Goal: Information Seeking & Learning: Learn about a topic

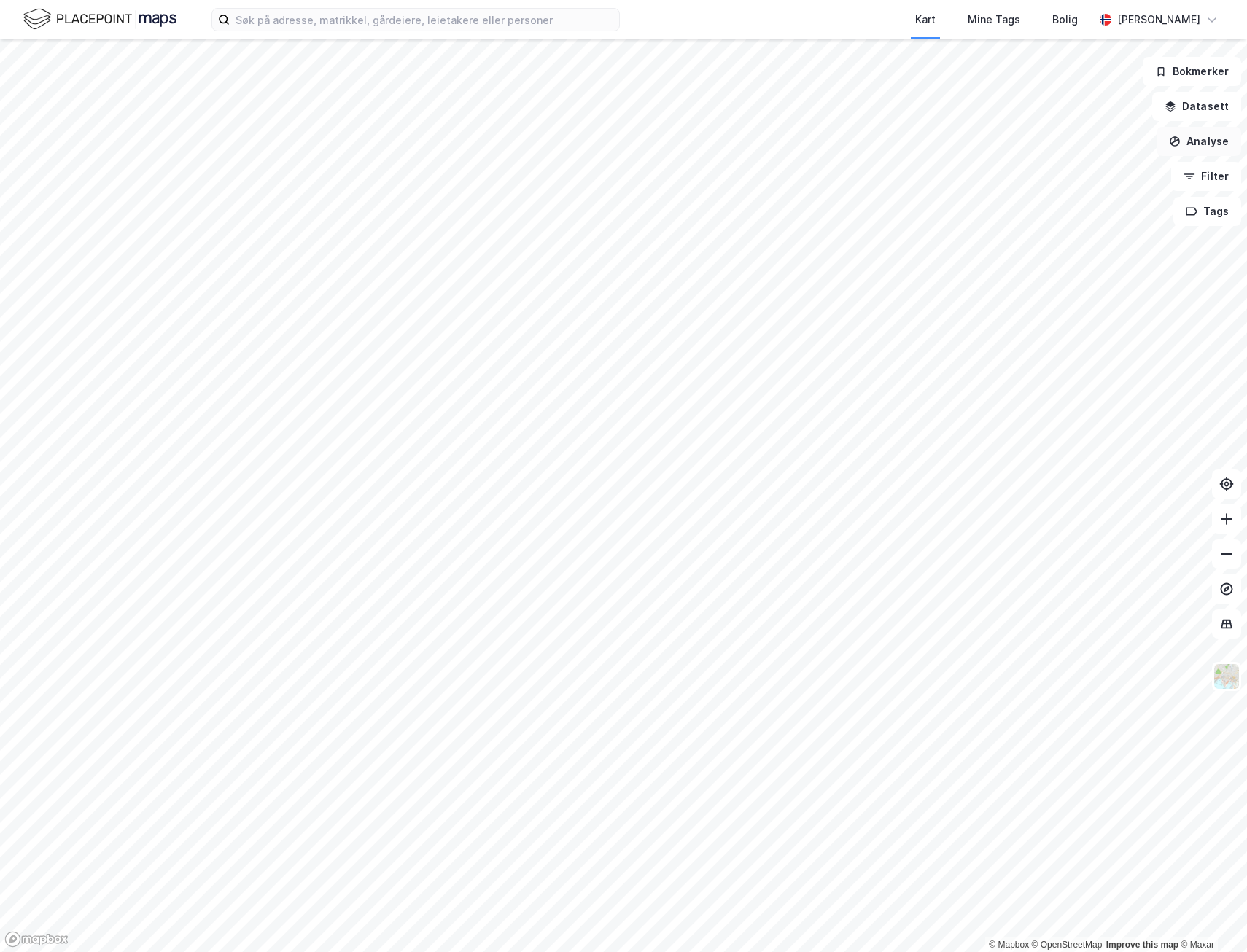
click at [1203, 135] on button "Analyse" at bounding box center [1199, 141] width 85 height 29
click at [1096, 172] on div "Tegn område" at bounding box center [1072, 173] width 126 height 12
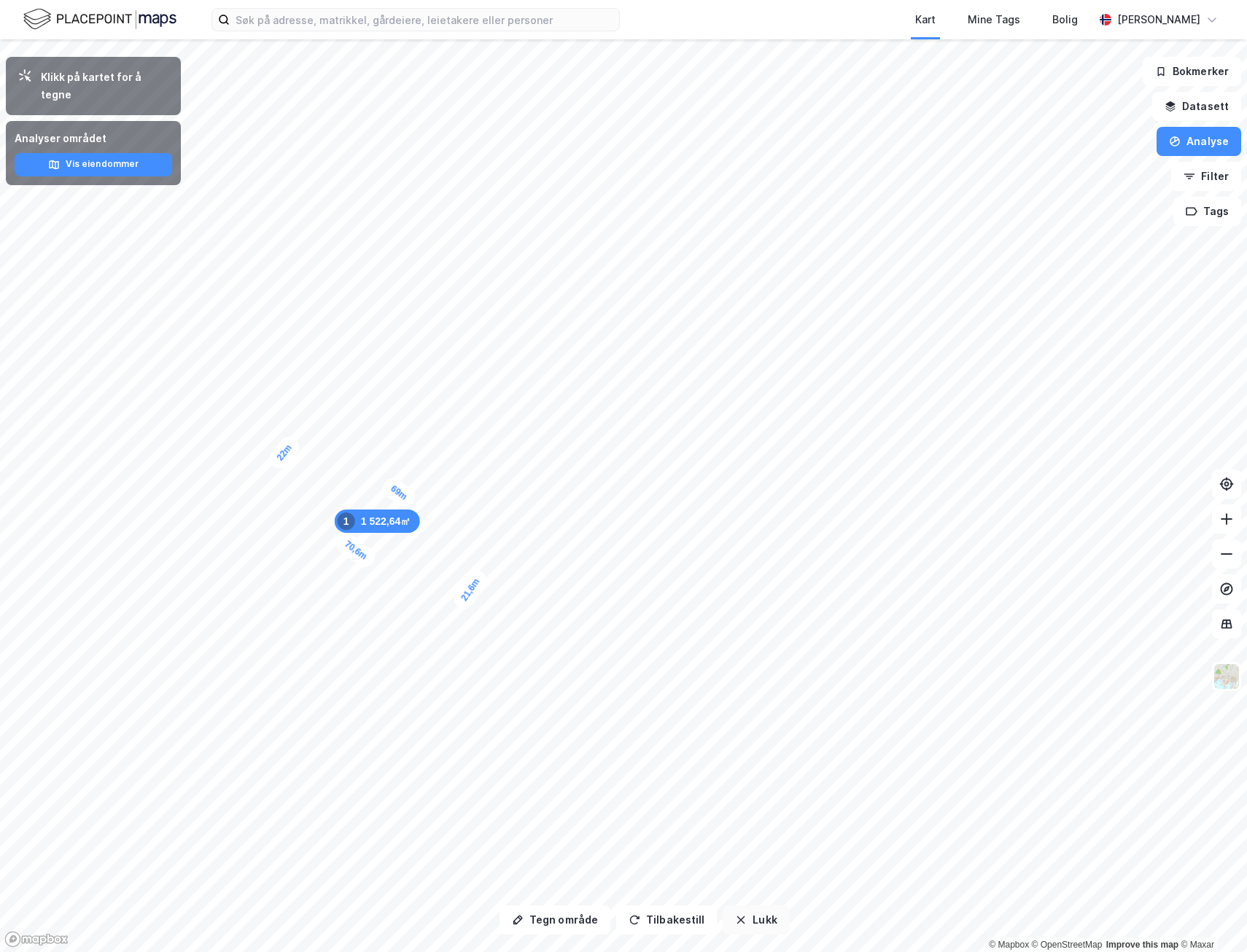
click at [722, 926] on button "Lukk" at bounding box center [755, 920] width 67 height 29
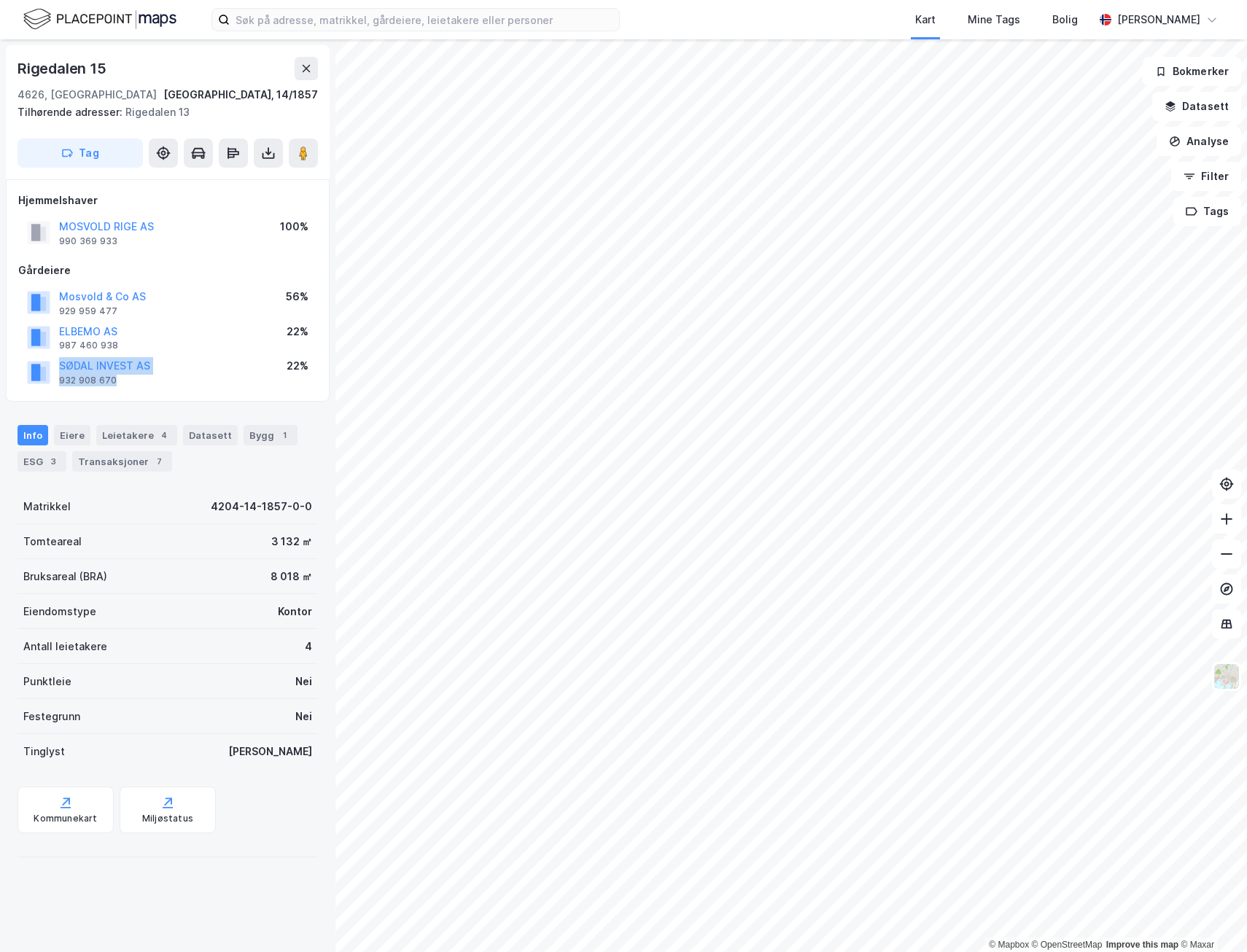
drag, startPoint x: 143, startPoint y: 381, endPoint x: 321, endPoint y: 313, distance: 190.5
click at [308, 354] on div "Mosvold & Co AS 929 959 477 56% ELBEMO AS 987 460 938 22% SØDAL INVEST AS 932 9…" at bounding box center [167, 338] width 299 height 105
drag, startPoint x: 314, startPoint y: 293, endPoint x: 299, endPoint y: 374, distance: 82.4
click at [299, 374] on div "Mosvold & Co AS 929 959 477 56% ELBEMO AS 987 460 938 22% SØDAL INVEST AS 932 9…" at bounding box center [167, 338] width 299 height 105
drag, startPoint x: 299, startPoint y: 374, endPoint x: 322, endPoint y: 400, distance: 34.7
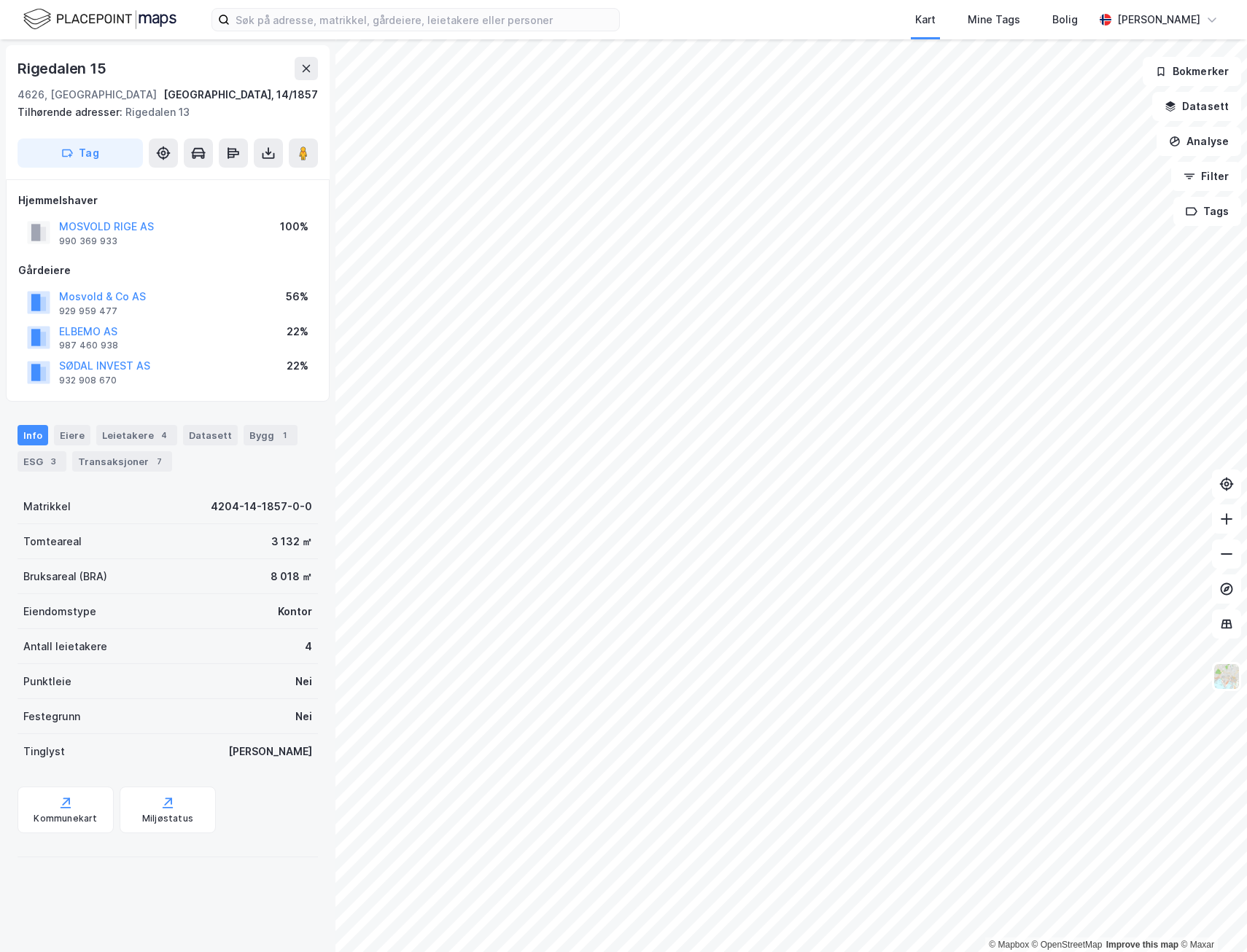
click at [322, 400] on div "Hjemmelshaver MOSVOLD RIGE AS 990 369 933 100% Gårdeiere Mosvold & Co AS 929 95…" at bounding box center [168, 290] width 324 height 223
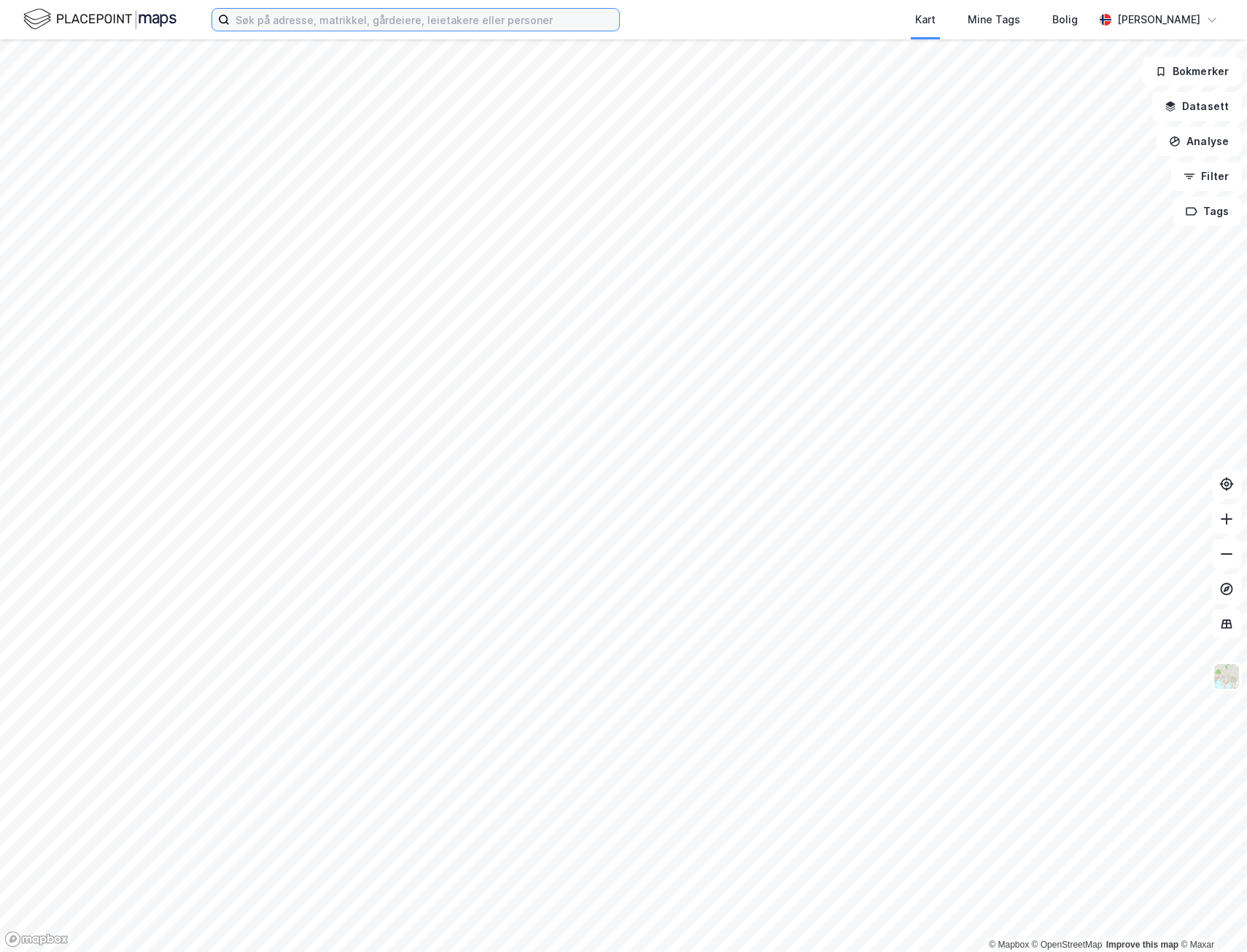
click at [306, 17] on input at bounding box center [424, 20] width 389 height 22
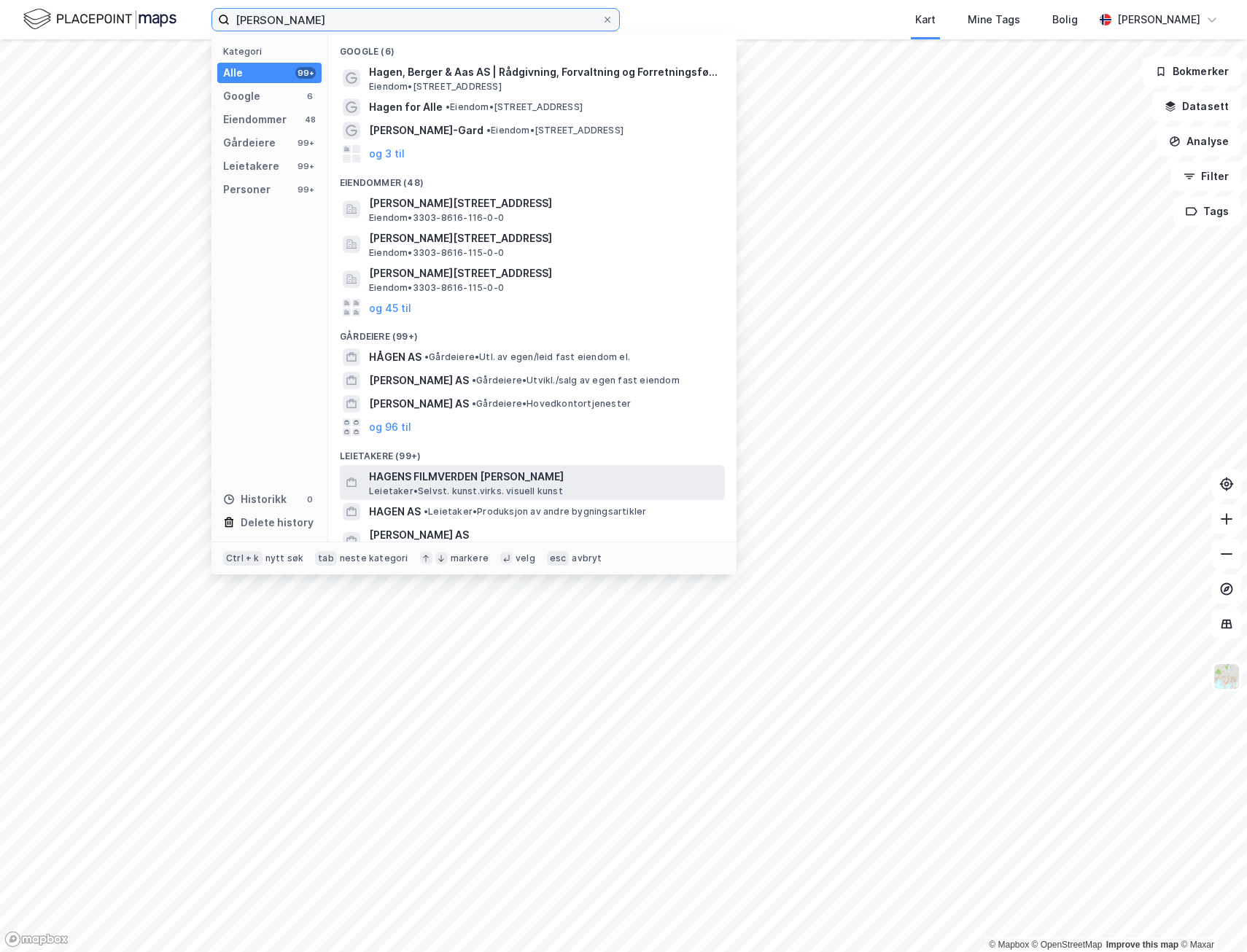
scroll to position [159, 0]
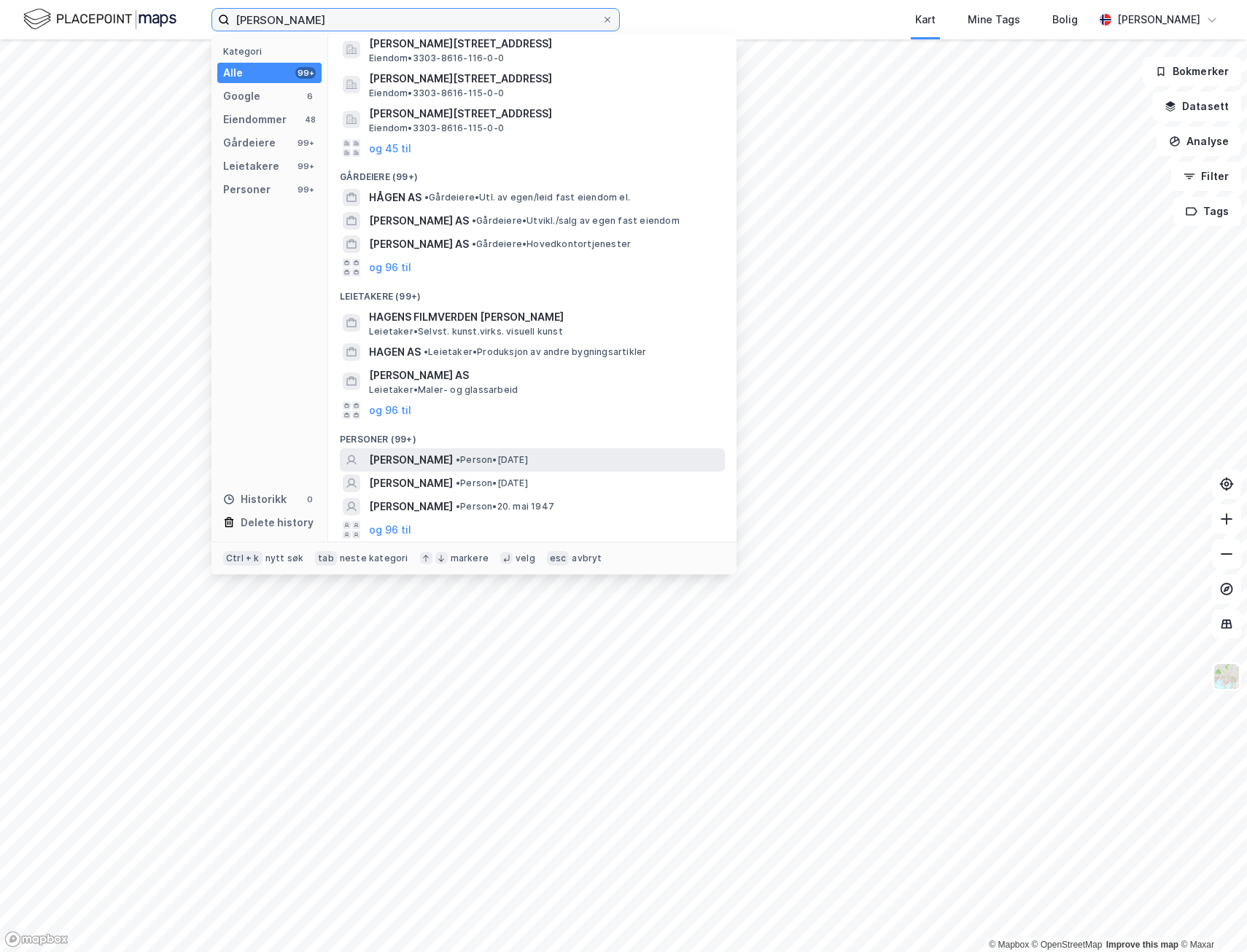
type input "[PERSON_NAME]"
click at [425, 461] on span "[PERSON_NAME]" at bounding box center [411, 460] width 84 height 18
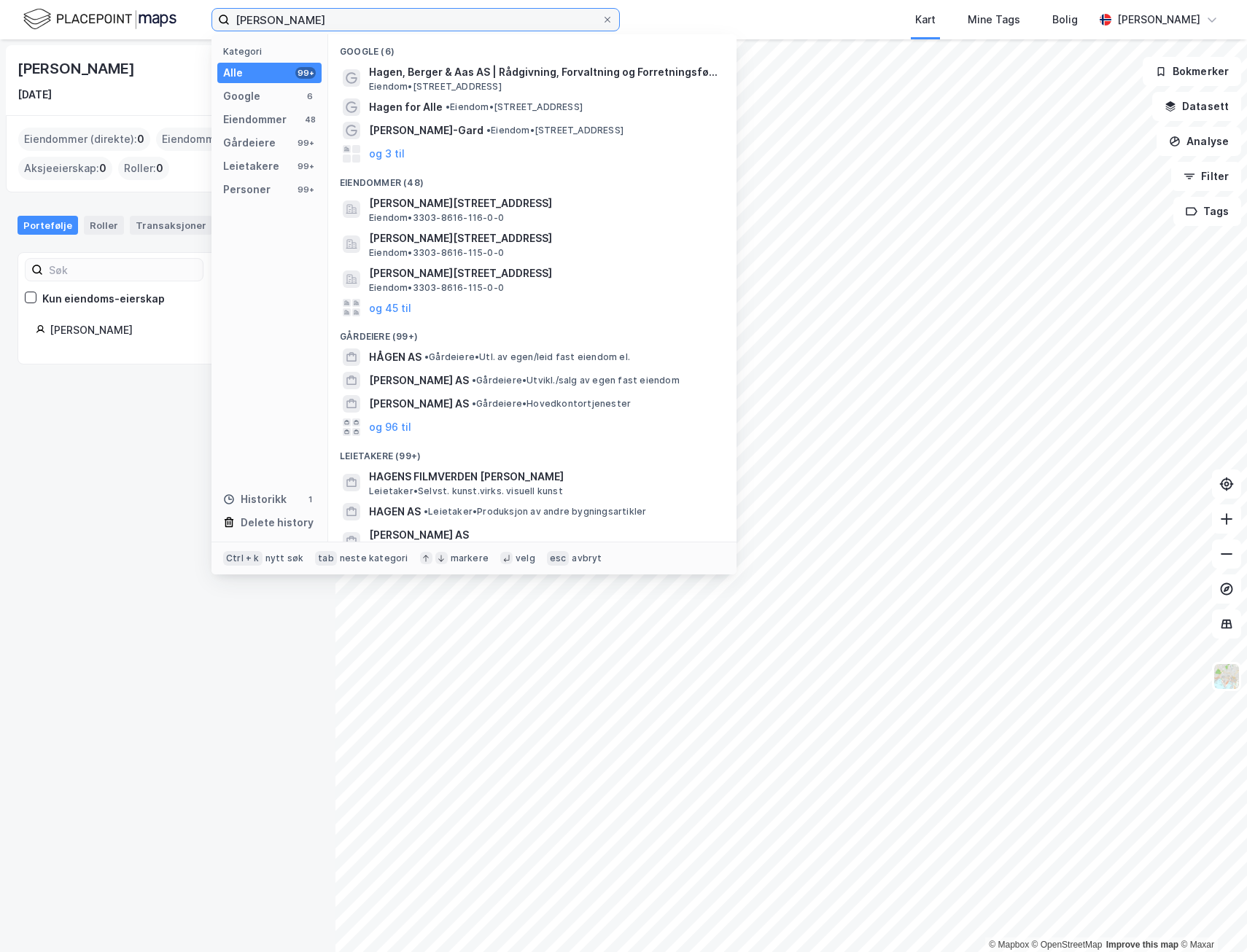
click at [311, 19] on input "[PERSON_NAME]" at bounding box center [416, 20] width 372 height 22
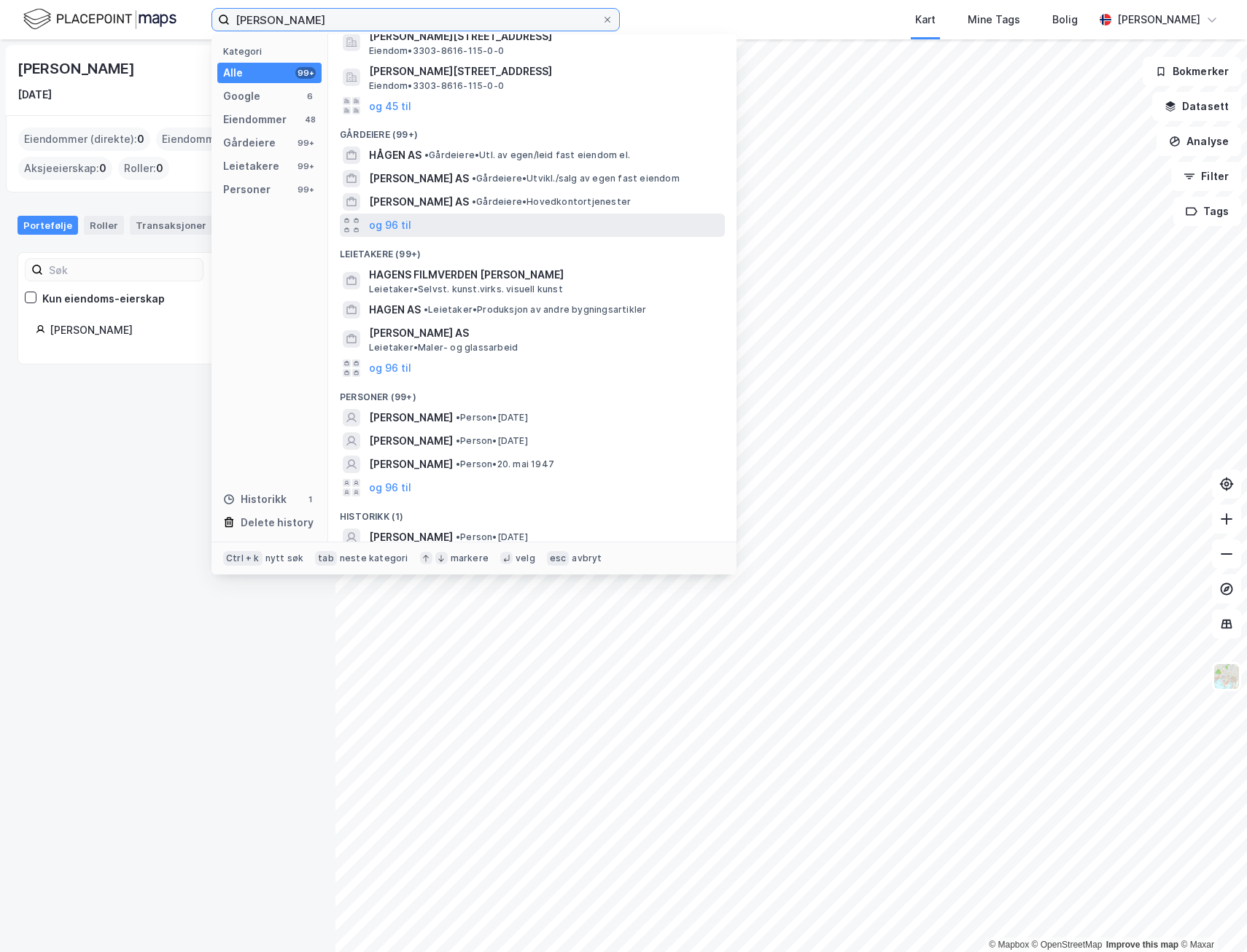
scroll to position [209, 0]
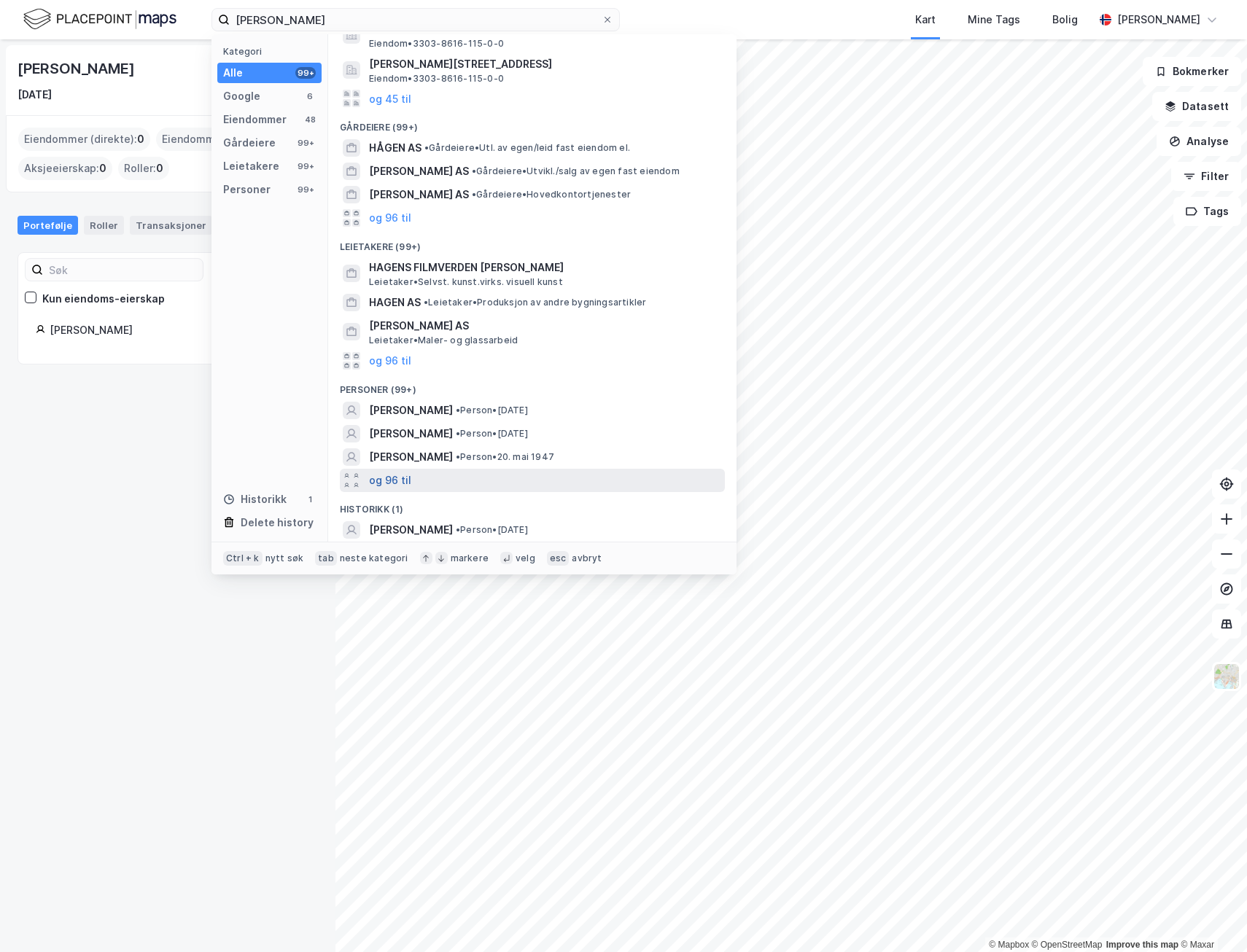
click at [404, 480] on button "og 96 til" at bounding box center [389, 481] width 42 height 18
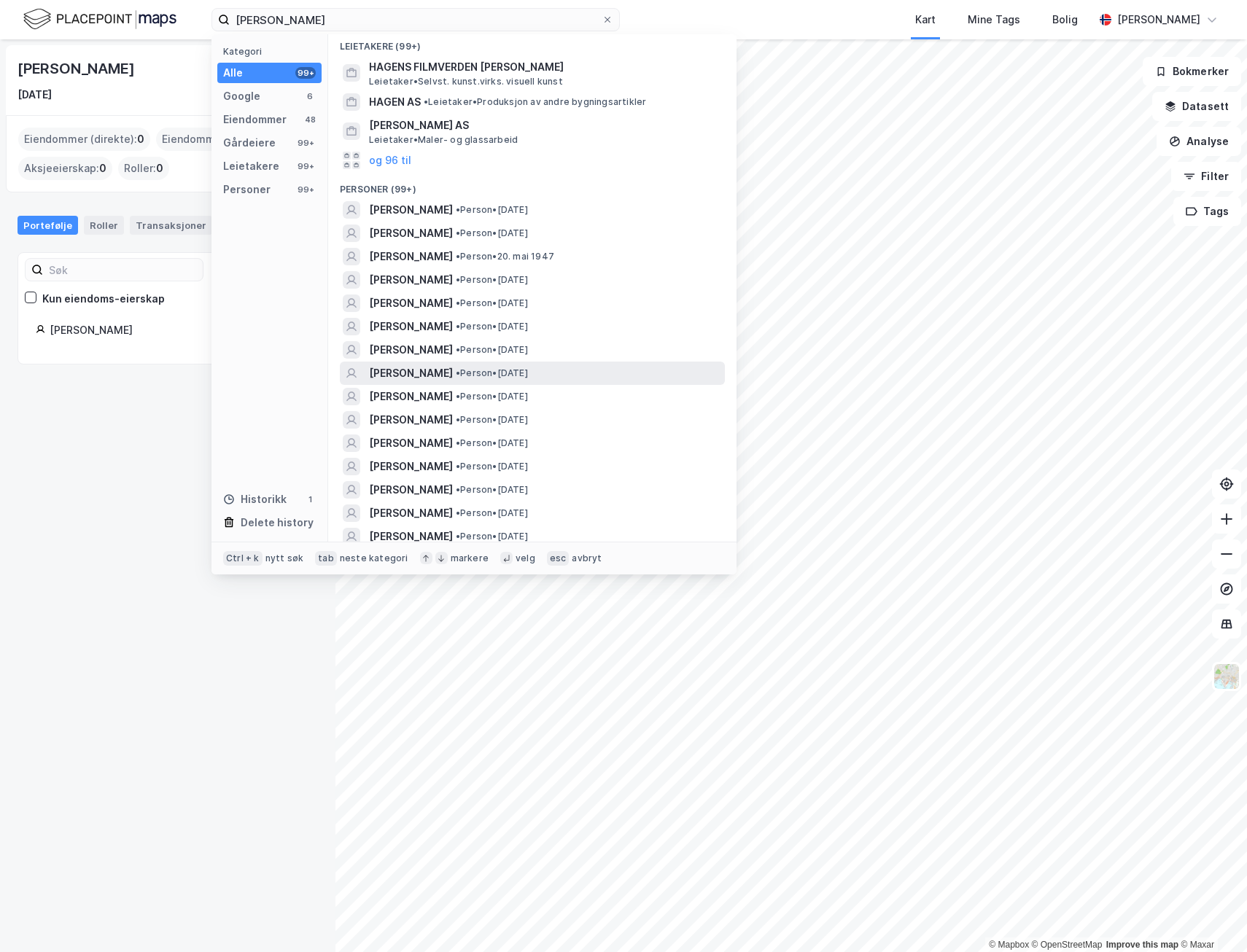
scroll to position [428, 0]
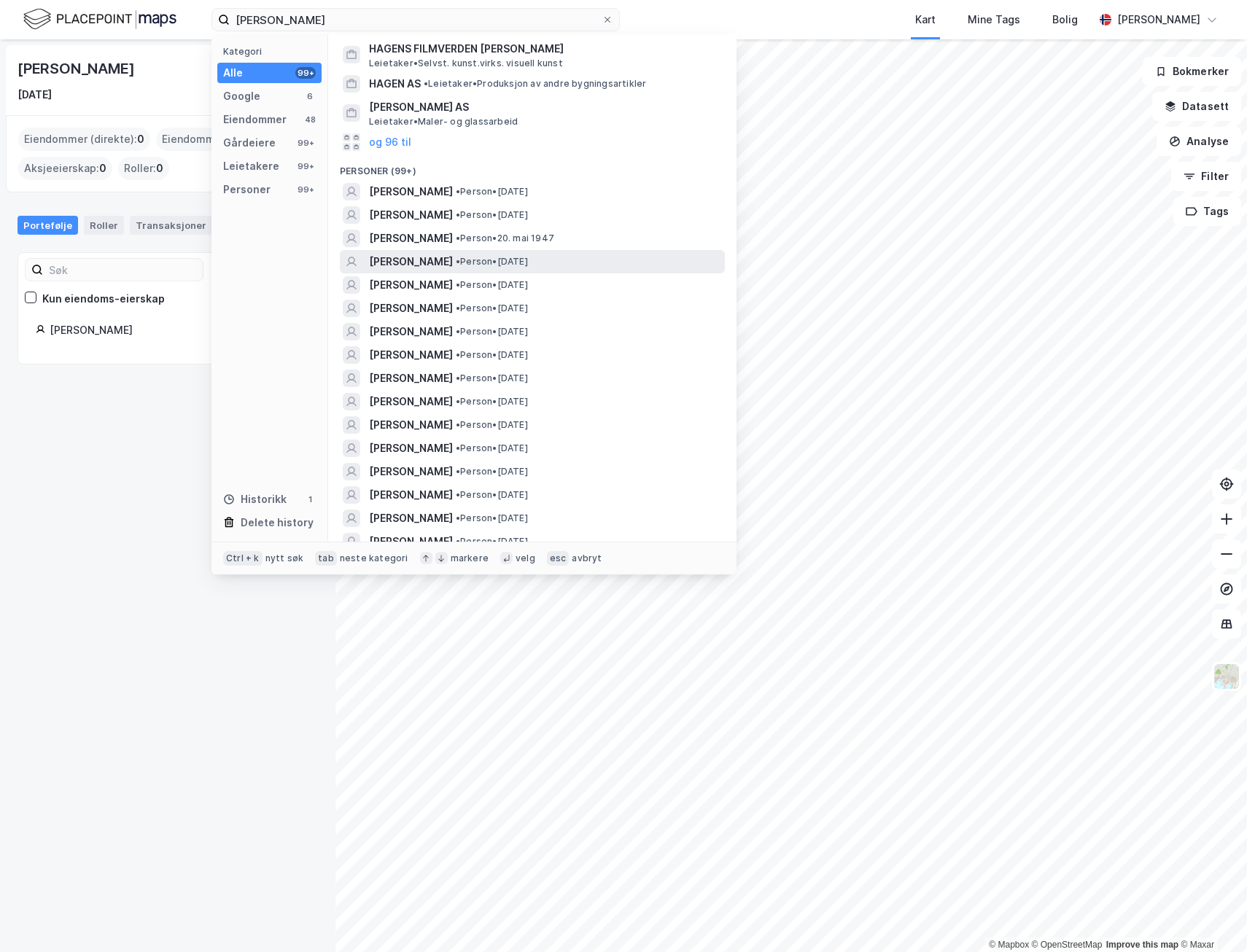
click at [515, 268] on span "• Person • [DATE]" at bounding box center [492, 261] width 72 height 12
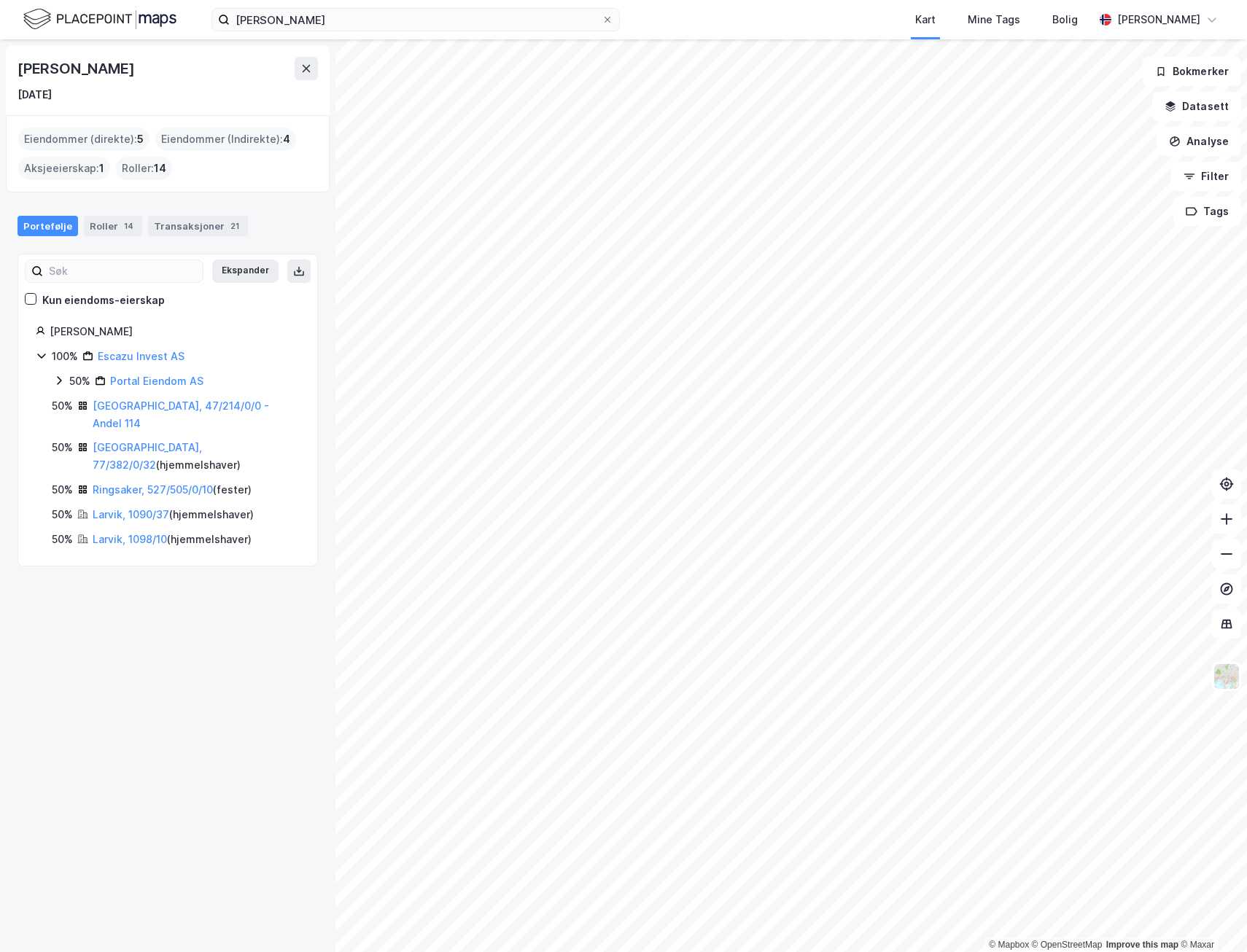
click at [1246, 794] on html "[PERSON_NAME] Kart Mine Tags Bolig [PERSON_NAME] © Mapbox © OpenStreetMap Impro…" at bounding box center [624, 476] width 1247 height 952
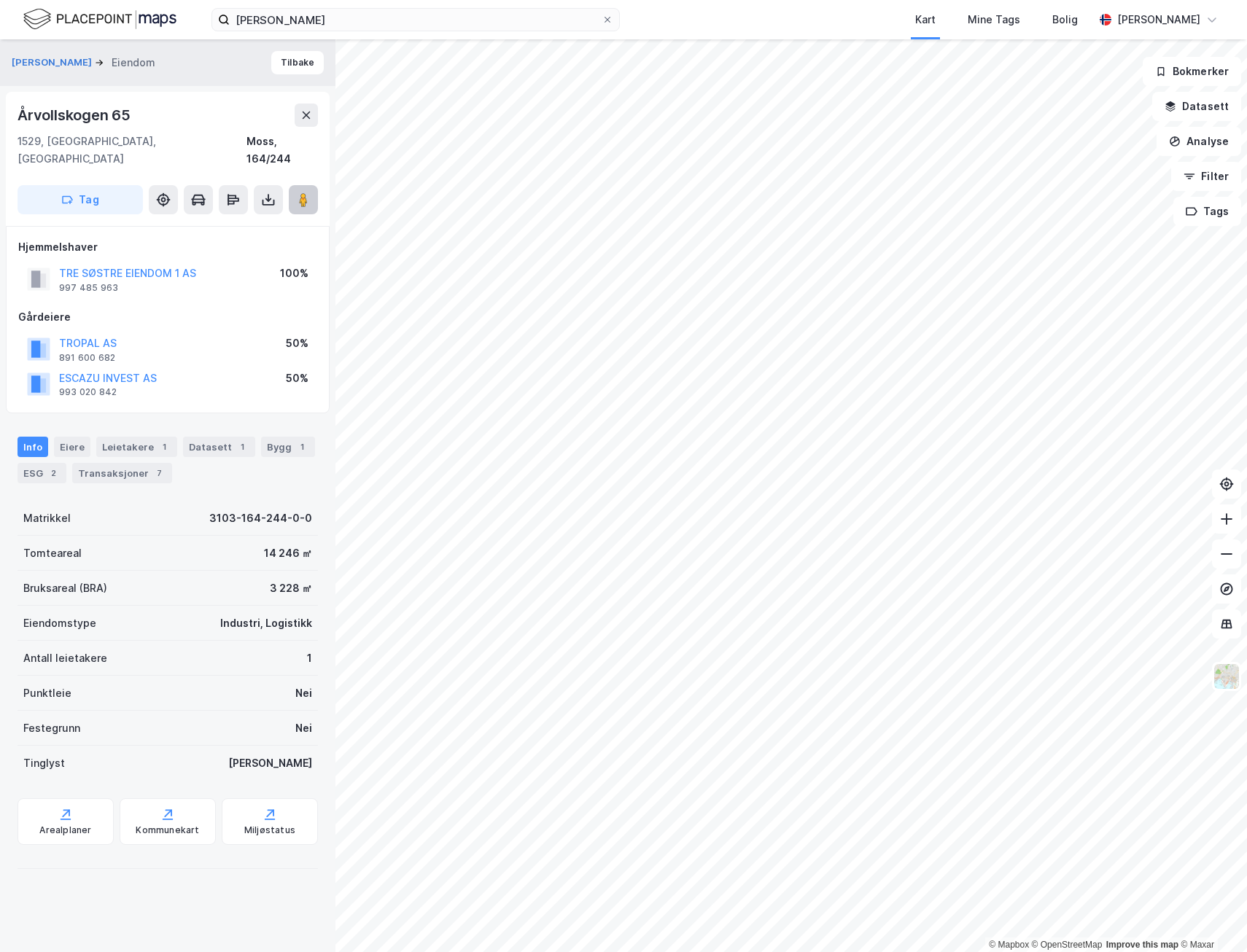
click at [296, 185] on button at bounding box center [303, 199] width 29 height 29
click at [119, 436] on div "Leietakere 1" at bounding box center [136, 446] width 81 height 20
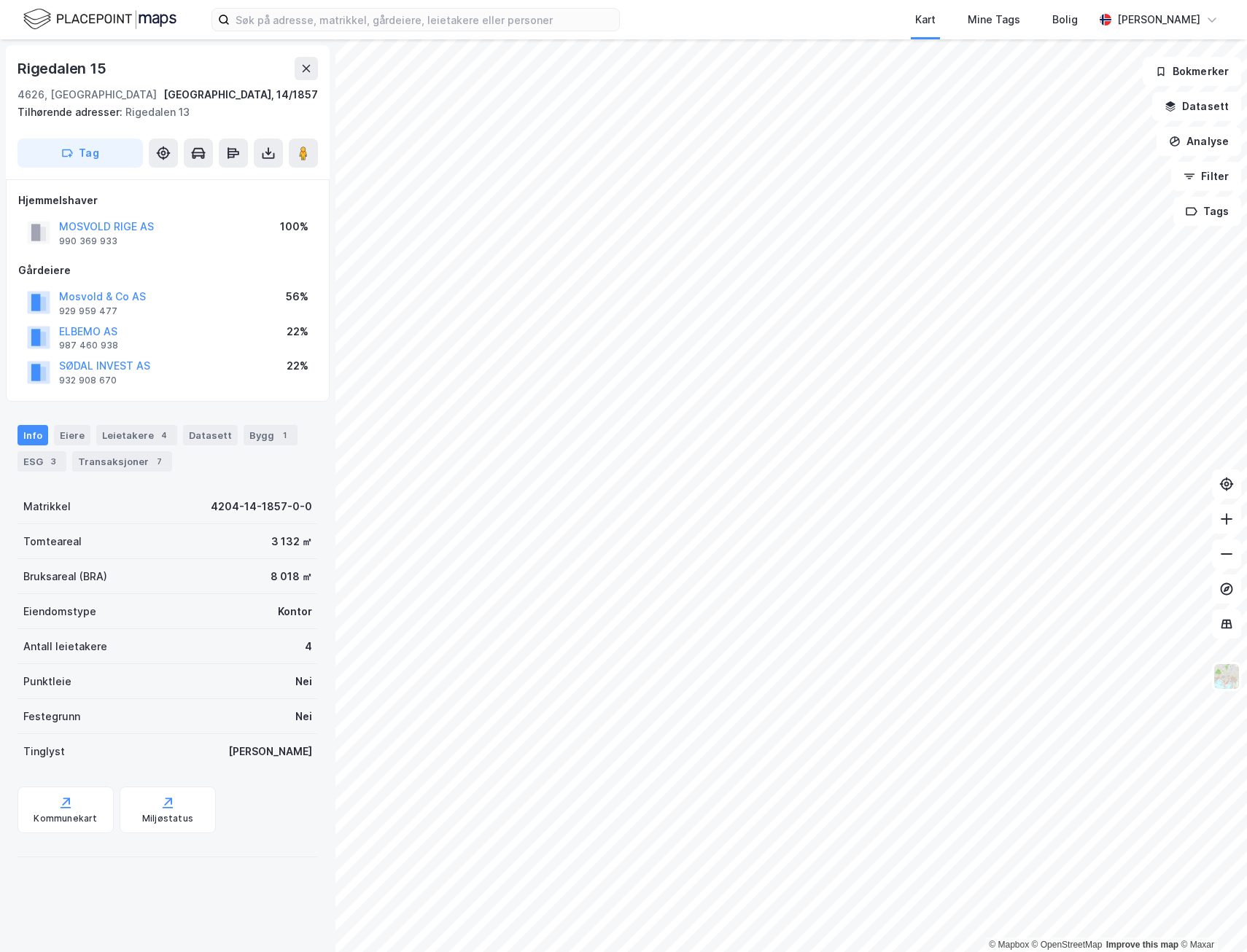
click at [437, 952] on html "Kart Mine Tags Bolig Ragnar Mykland © Mapbox © OpenStreetMap Improve this map ©…" at bounding box center [624, 476] width 1247 height 952
click at [319, 487] on div "© Mapbox © OpenStreetMap Improve this map © Maxar Rigedalen 15 4626, Kristiansa…" at bounding box center [624, 495] width 1247 height 913
